Goal: Information Seeking & Learning: Learn about a topic

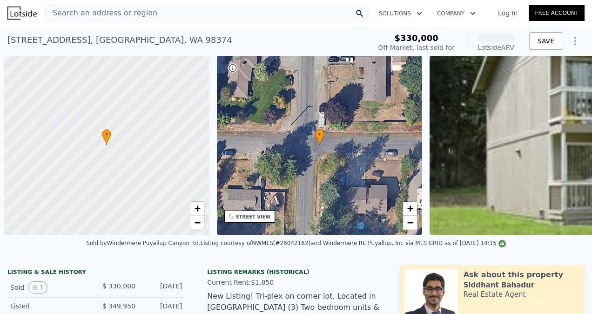
scroll to position [0, 4]
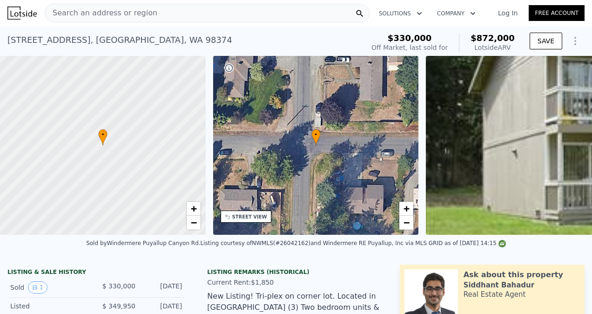
click at [312, 287] on div "Current Rent: $1,850" at bounding box center [295, 282] width 177 height 9
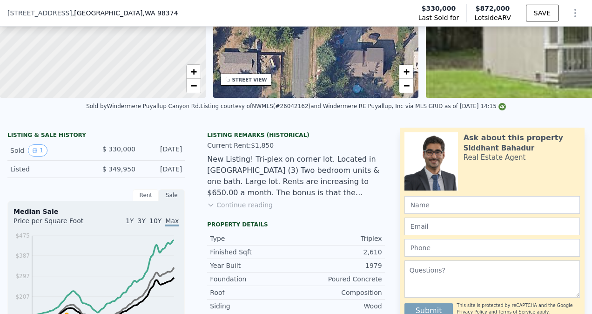
scroll to position [127, 0]
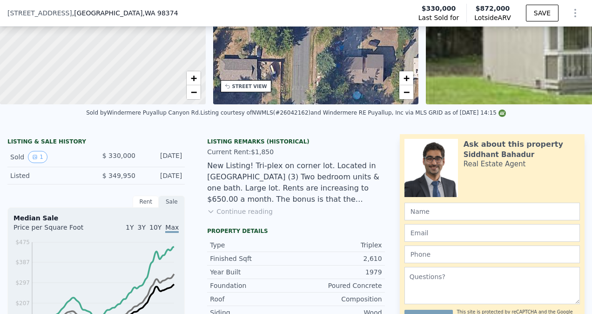
click at [239, 216] on button "Continue reading" at bounding box center [240, 211] width 66 height 9
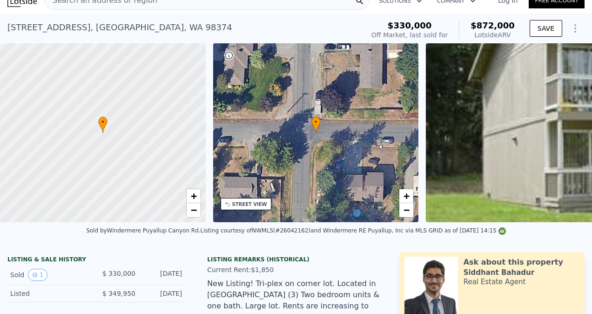
scroll to position [0, 0]
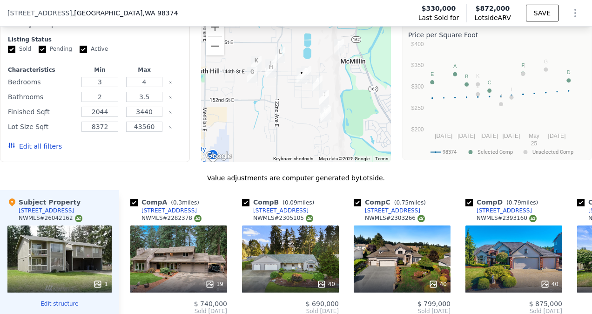
scroll to position [674, 0]
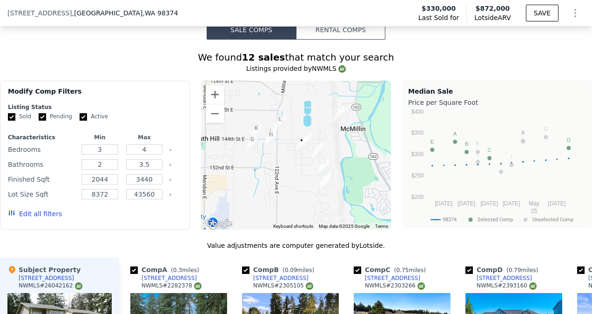
click at [82, 113] on input "Active" at bounding box center [83, 116] width 7 height 7
checkbox input "false"
click at [44, 113] on input "Pending" at bounding box center [42, 116] width 7 height 7
checkbox input "false"
click at [40, 209] on button "Edit all filters" at bounding box center [35, 213] width 54 height 9
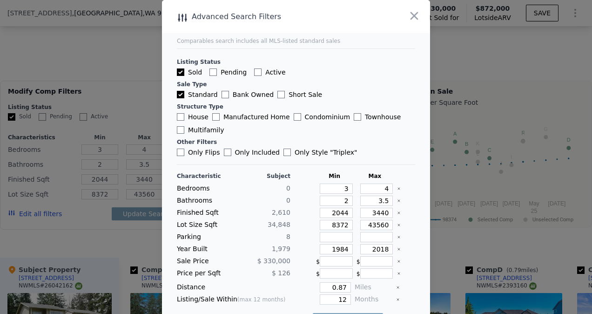
click at [284, 152] on input "Only Style " Triplex "" at bounding box center [287, 152] width 7 height 7
checkbox input "true"
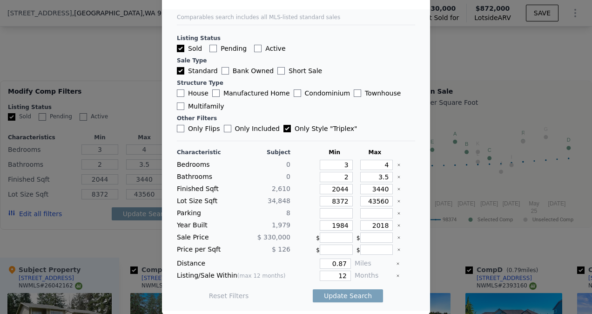
scroll to position [24, 0]
click at [340, 263] on input "0.87" at bounding box center [335, 263] width 31 height 10
type input "1"
click at [339, 275] on input "12" at bounding box center [335, 275] width 31 height 10
type input "1"
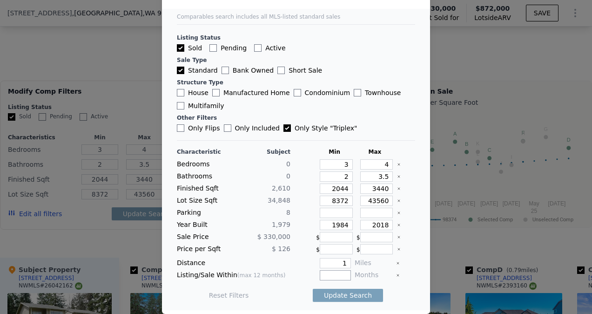
type input "5"
click at [340, 162] on input "3" at bounding box center [336, 164] width 33 height 10
type input "2"
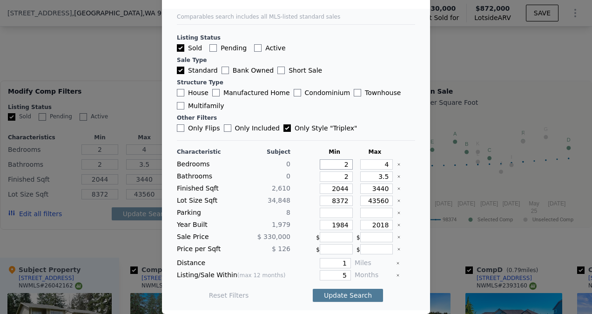
type input "2"
click at [337, 292] on button "Update Search" at bounding box center [348, 295] width 70 height 13
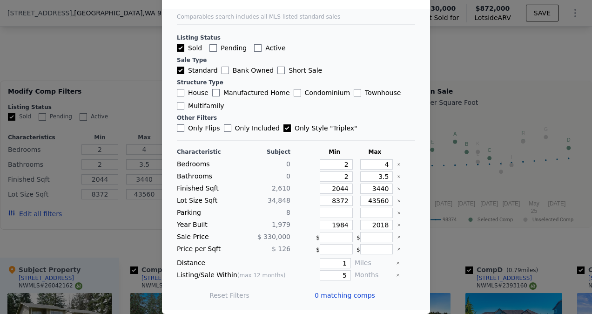
click at [284, 127] on input "Only Style " Triplex "" at bounding box center [287, 127] width 7 height 7
checkbox input "false"
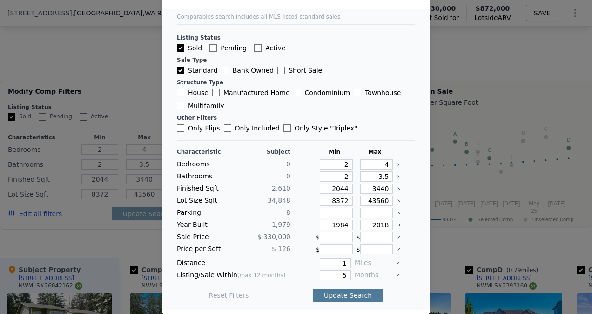
click at [343, 297] on button "Update Search" at bounding box center [348, 295] width 70 height 13
checkbox input "false"
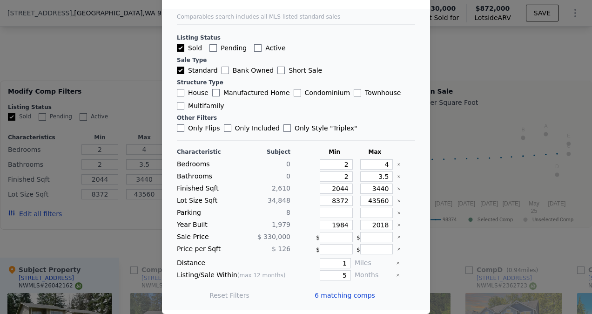
click at [474, 233] on div at bounding box center [296, 157] width 592 height 314
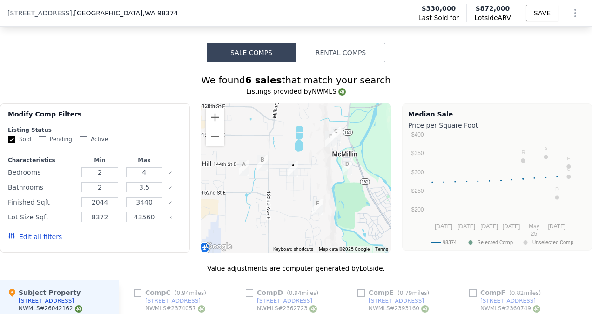
scroll to position [649, 0]
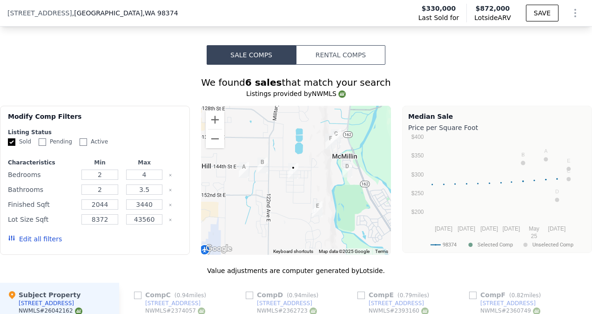
click at [45, 234] on button "Edit all filters" at bounding box center [35, 238] width 54 height 9
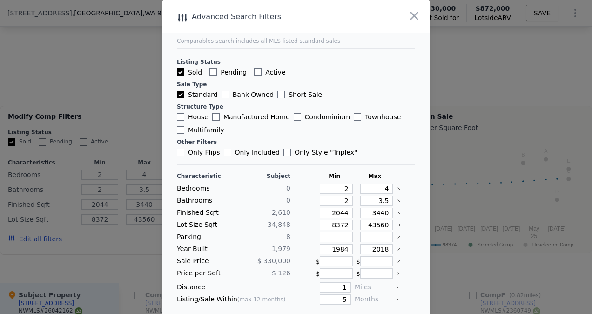
click at [397, 178] on div at bounding box center [406, 175] width 18 height 7
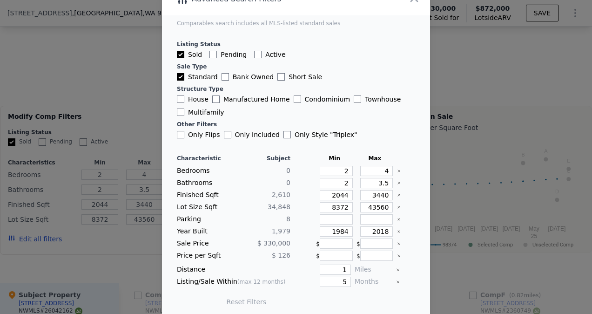
scroll to position [24, 0]
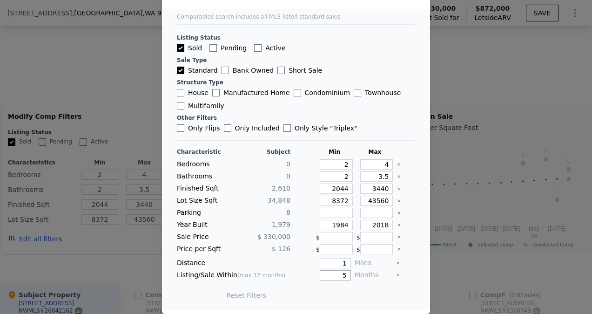
click at [338, 278] on input "5" at bounding box center [335, 275] width 31 height 10
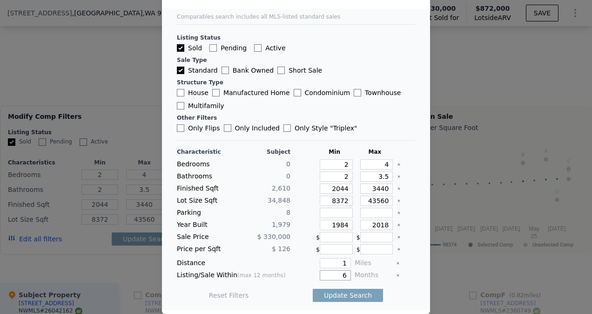
type input "6"
click at [338, 265] on input "1" at bounding box center [335, 263] width 31 height 10
type input "3"
type input "2"
click at [345, 295] on button "Update Search" at bounding box center [348, 295] width 70 height 13
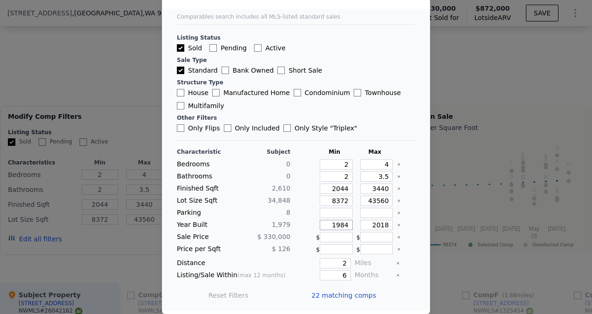
click at [340, 221] on input "1984" at bounding box center [336, 225] width 33 height 10
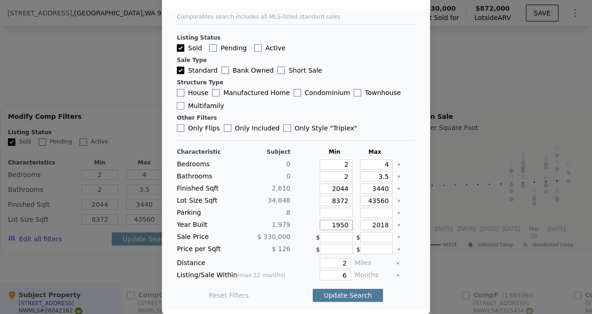
type input "1950"
click at [340, 294] on button "Update Search" at bounding box center [348, 295] width 70 height 13
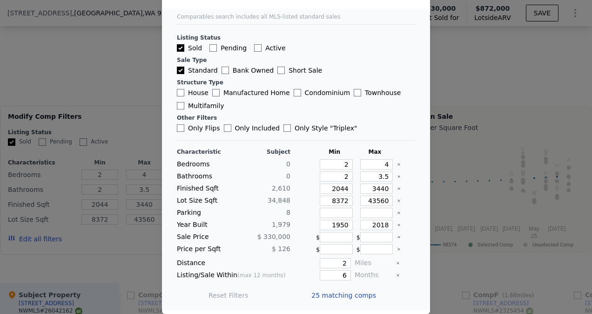
click at [452, 249] on div at bounding box center [296, 157] width 592 height 314
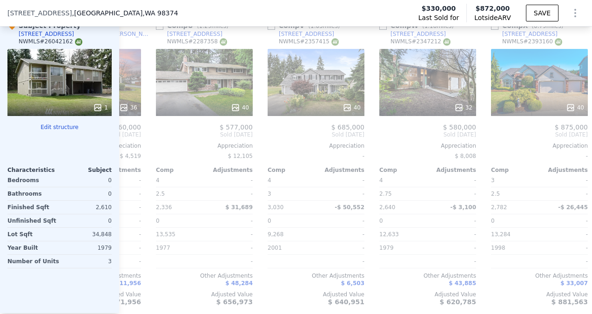
scroll to position [0, 2351]
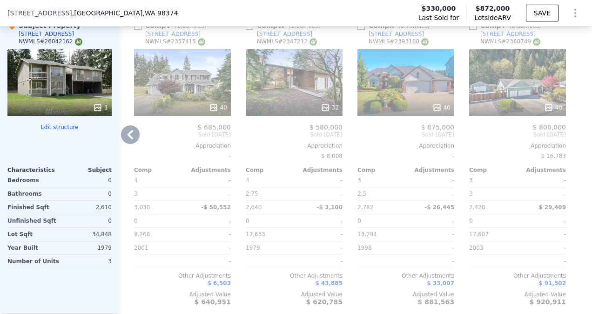
drag, startPoint x: 556, startPoint y: 296, endPoint x: 505, endPoint y: 301, distance: 51.0
drag, startPoint x: 505, startPoint y: 301, endPoint x: 501, endPoint y: 313, distance: 11.9
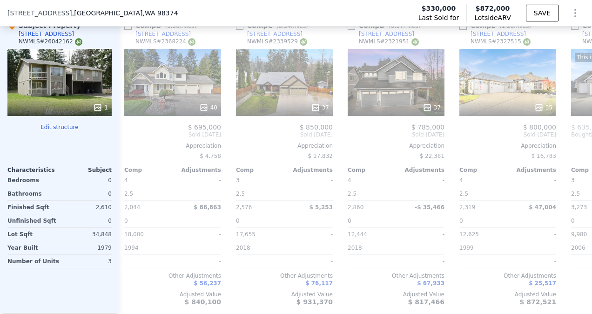
scroll to position [0, 0]
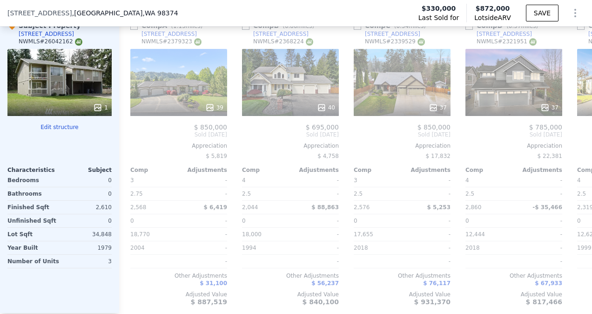
click at [64, 71] on div "1" at bounding box center [59, 82] width 104 height 67
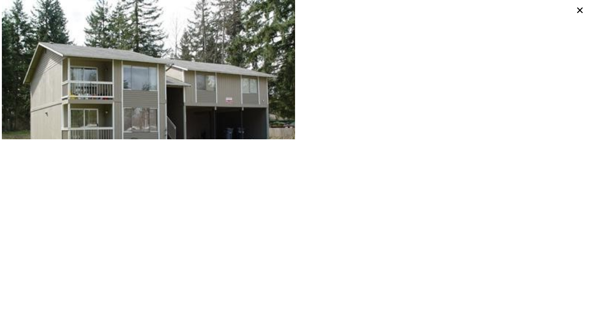
click at [579, 9] on icon at bounding box center [581, 10] width 6 height 6
checkbox input "true"
type input "3"
checkbox input "true"
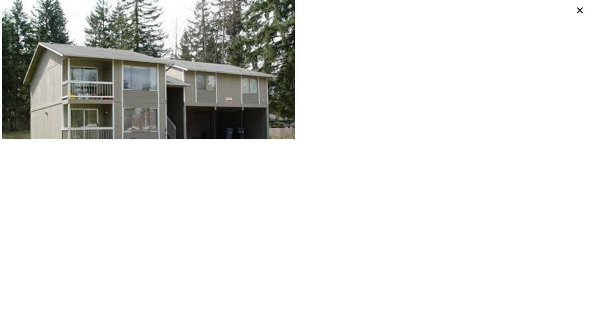
checkbox input "true"
